Goal: Navigation & Orientation: Find specific page/section

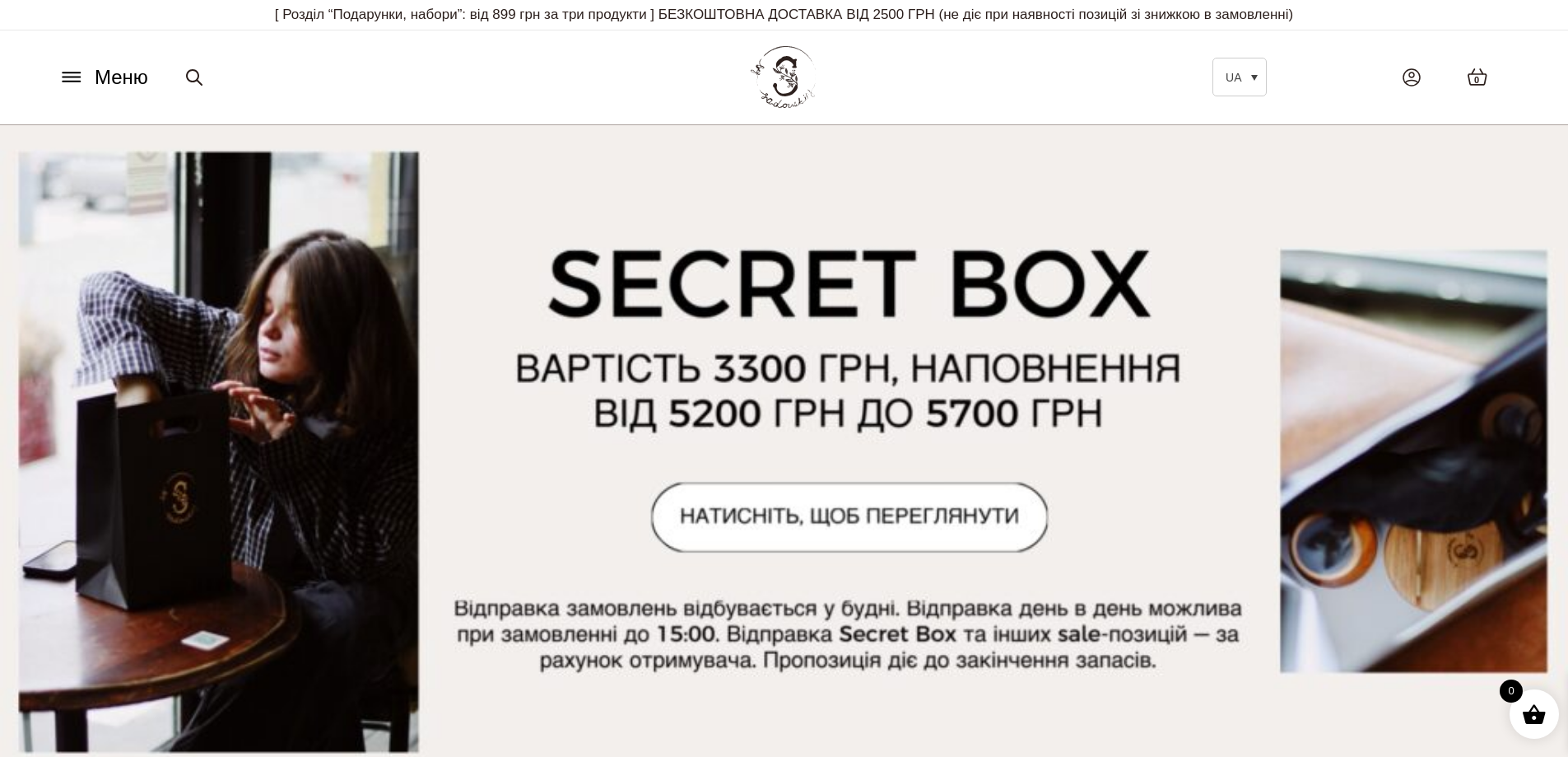
click at [67, 72] on icon at bounding box center [71, 77] width 27 height 18
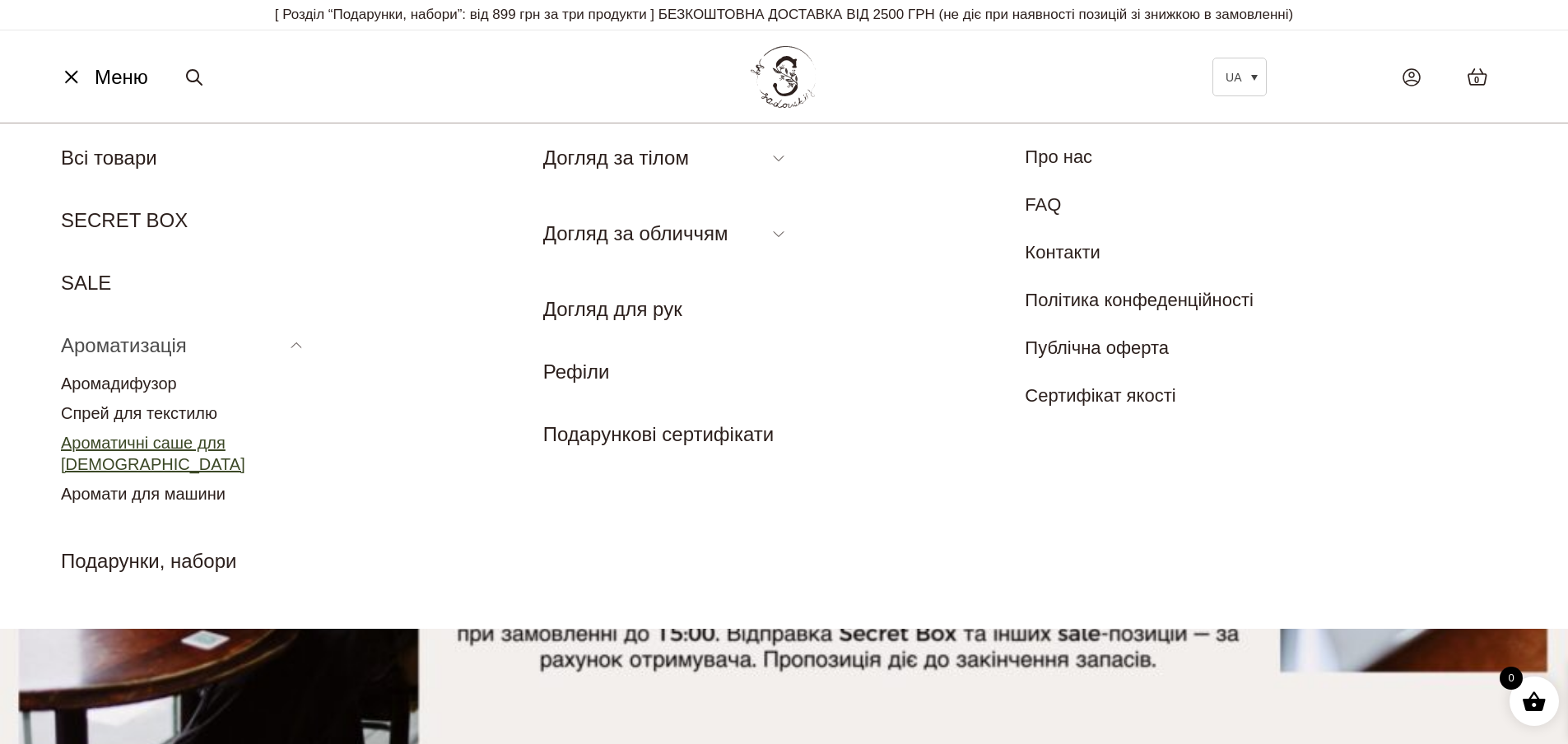
click at [168, 444] on link "Ароматичні саше для [DEMOGRAPHIC_DATA]" at bounding box center [153, 454] width 185 height 39
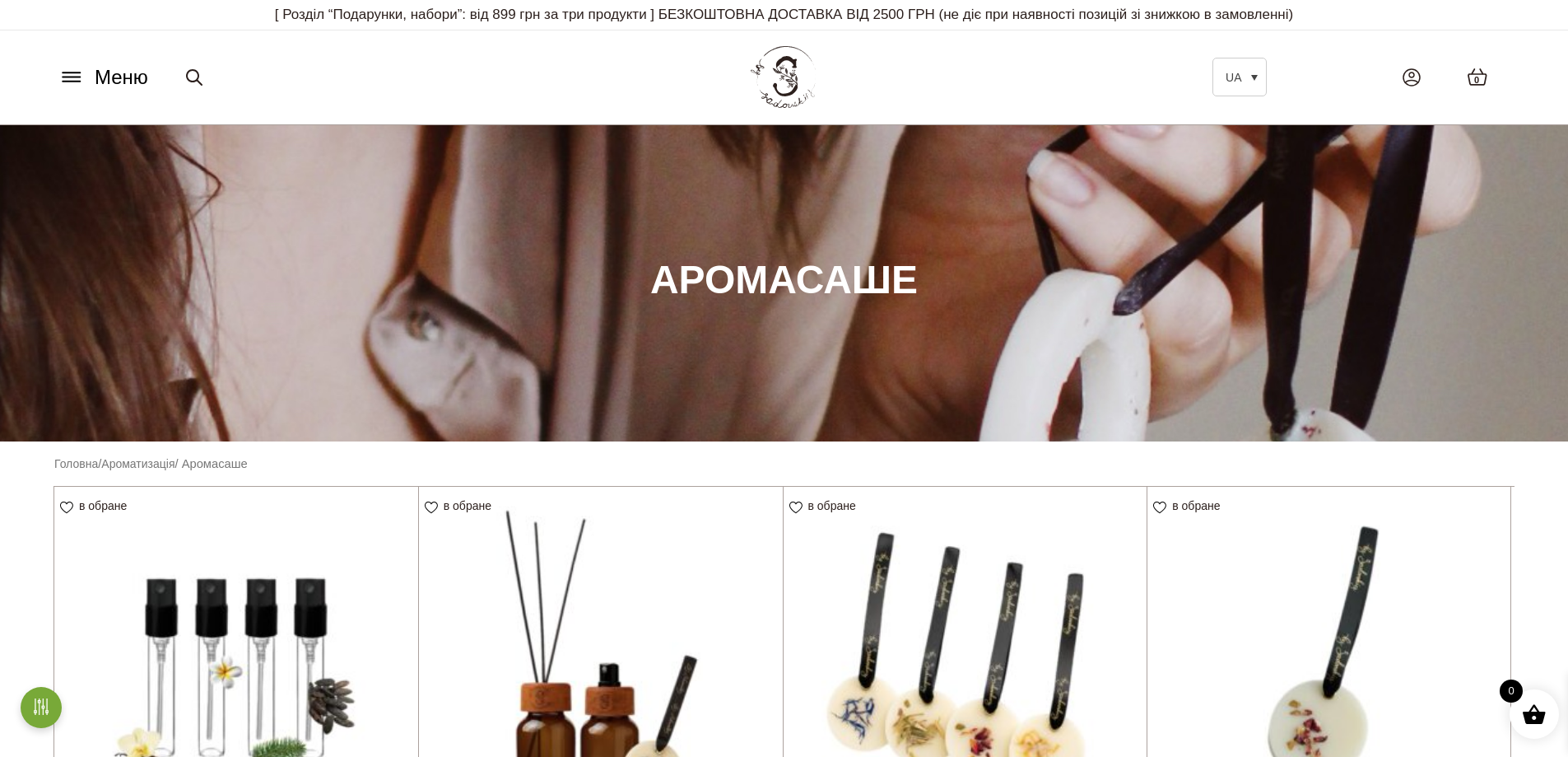
click at [62, 81] on icon at bounding box center [71, 77] width 27 height 18
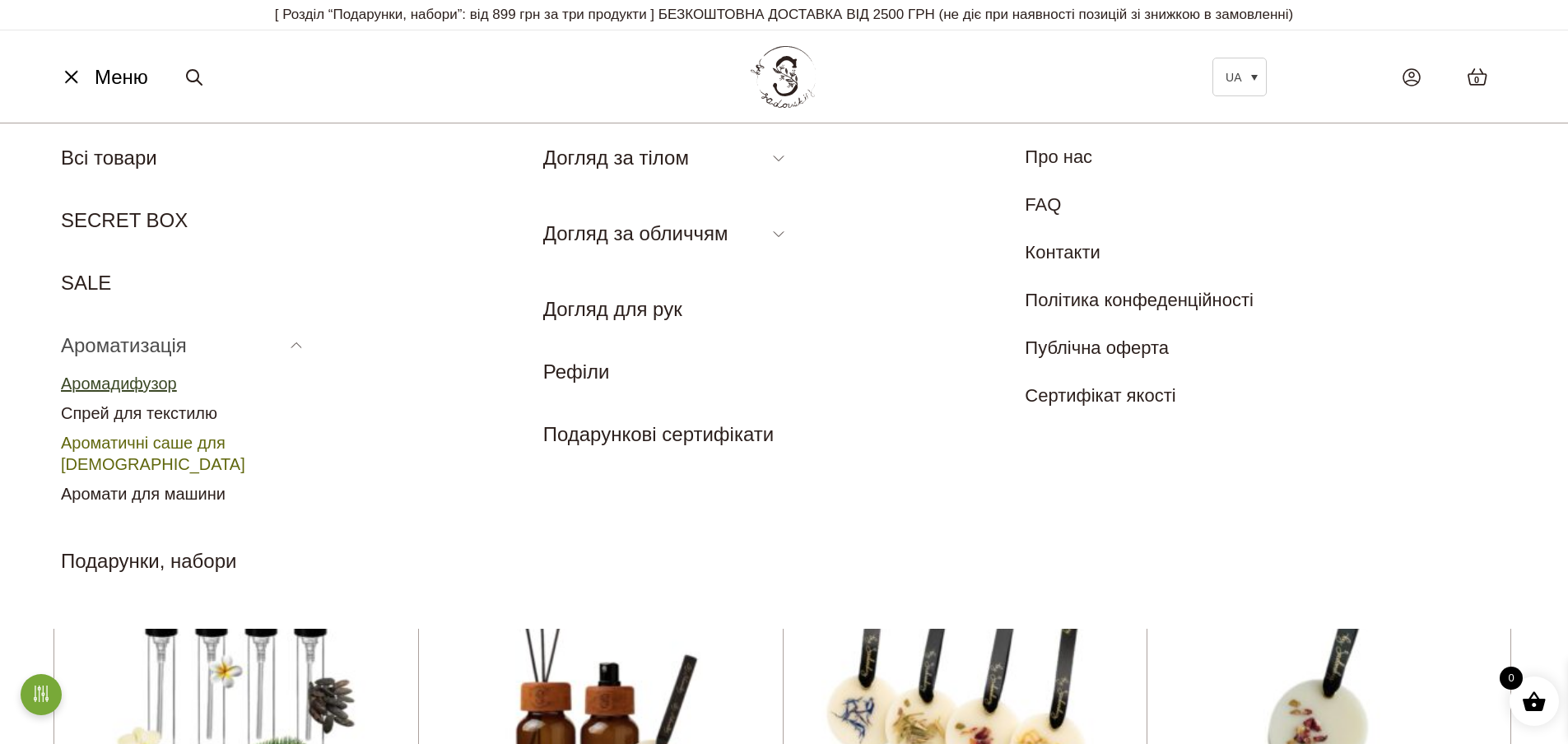
click at [143, 380] on link "Аромадифузор" at bounding box center [119, 384] width 116 height 18
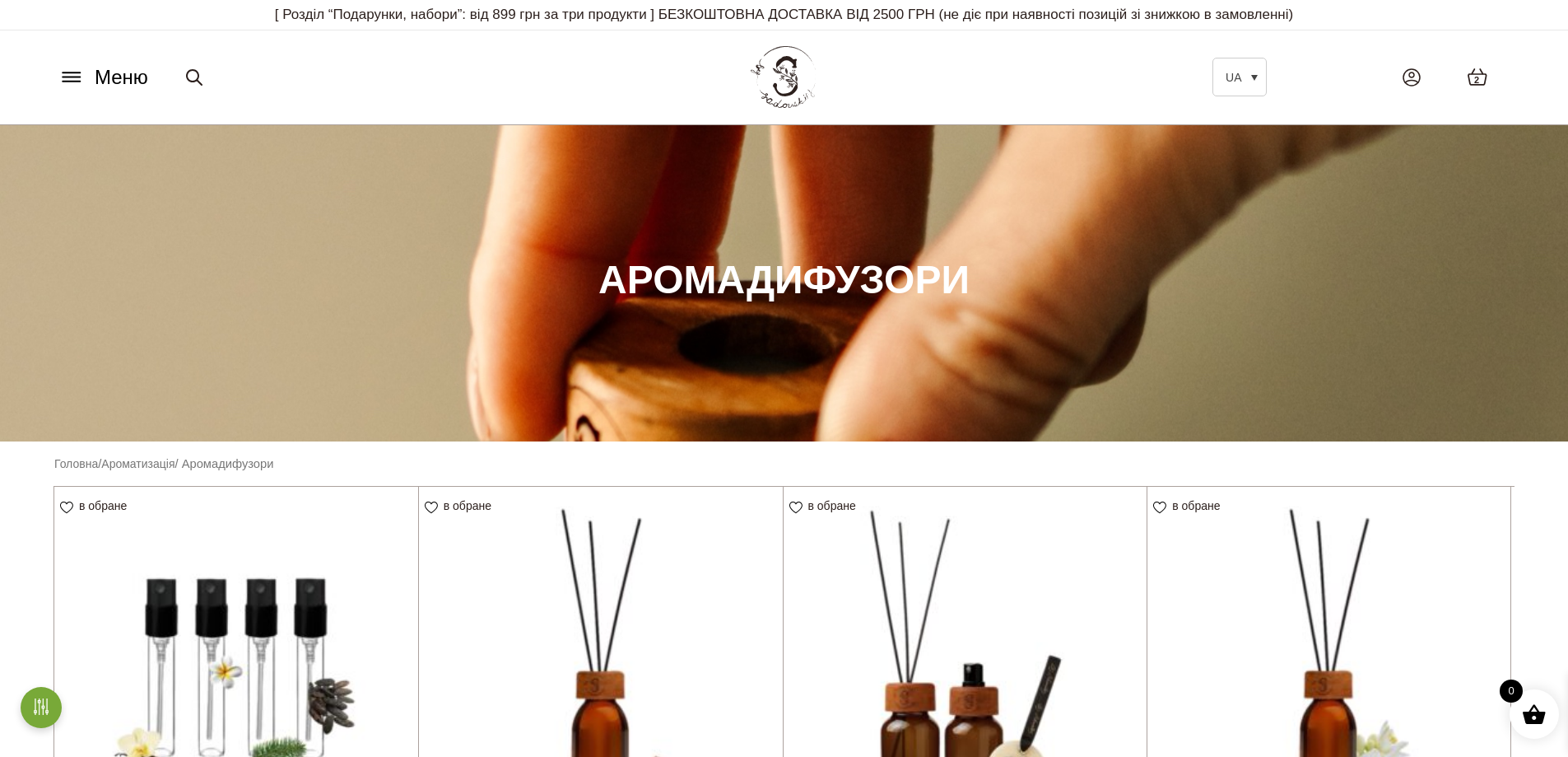
click at [67, 77] on icon at bounding box center [71, 77] width 18 height 0
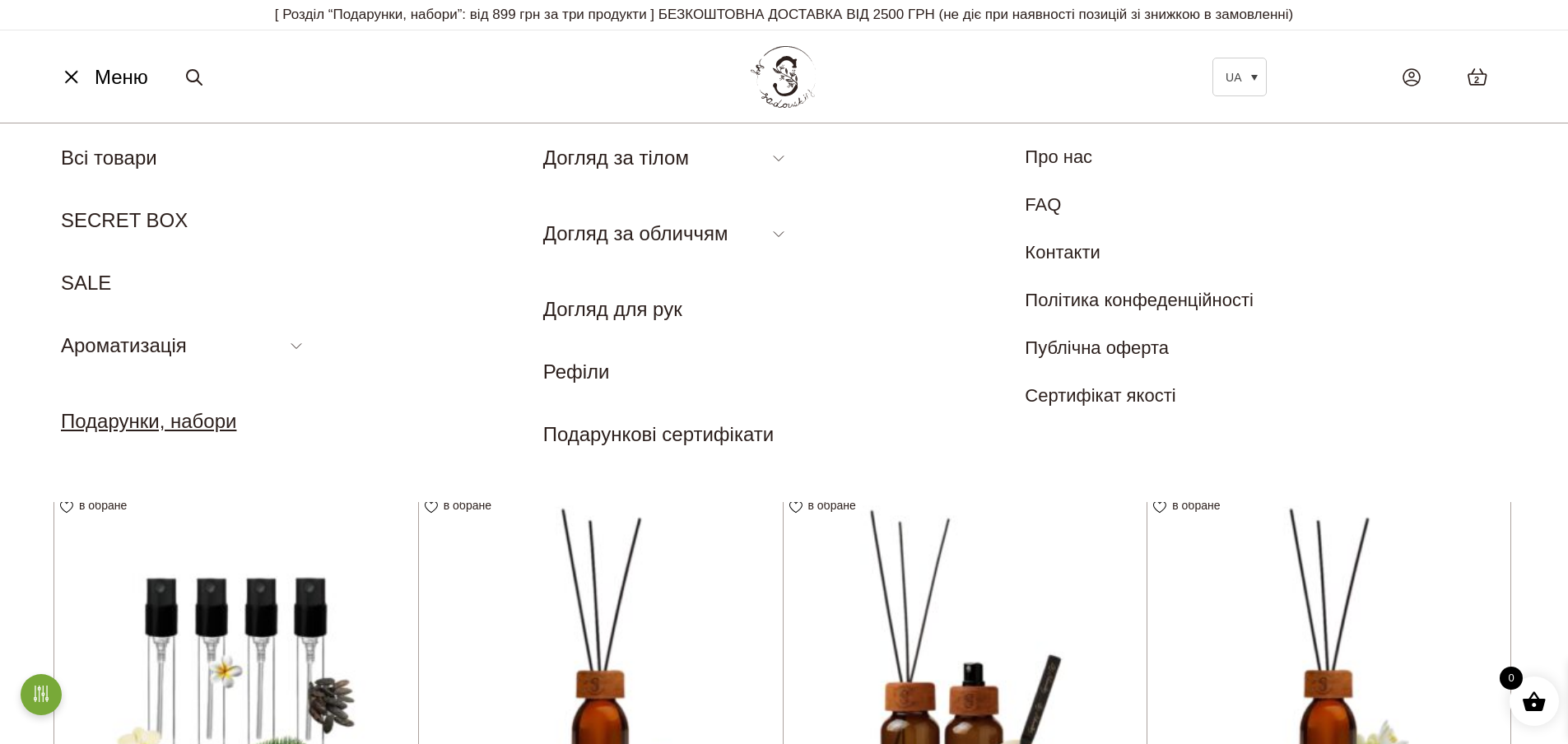
click at [188, 415] on link "Подарунки, набори" at bounding box center [149, 420] width 176 height 23
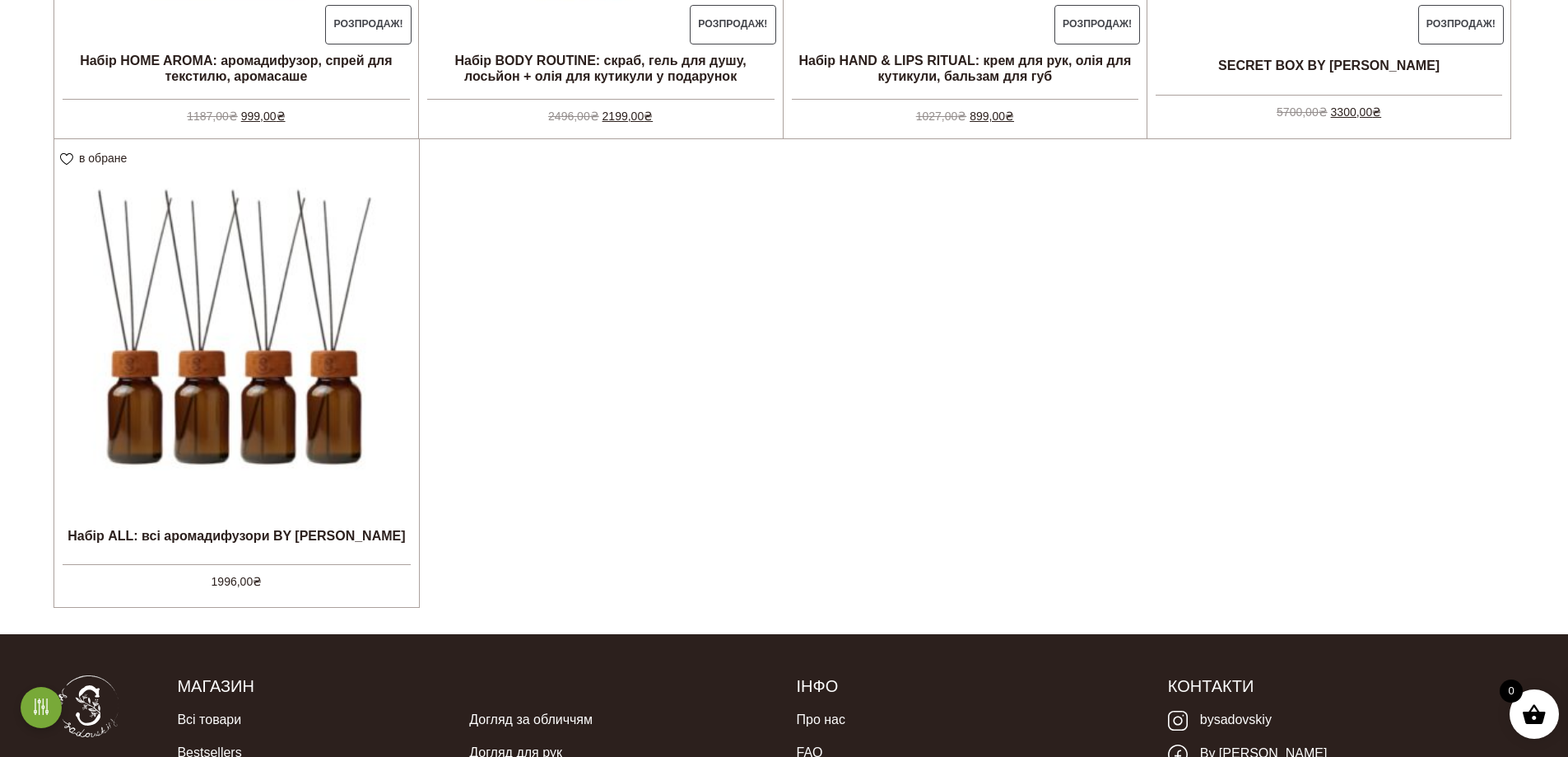
scroll to position [823, 0]
